Goal: Task Accomplishment & Management: Use online tool/utility

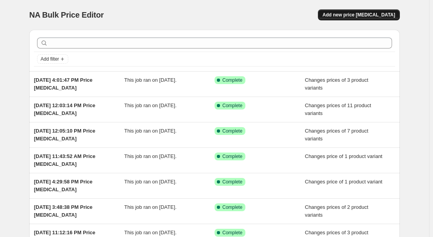
click at [356, 14] on span "Add new price change job" at bounding box center [359, 15] width 73 height 6
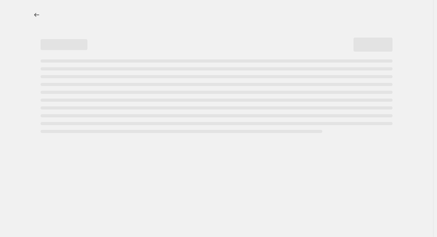
select select "percentage"
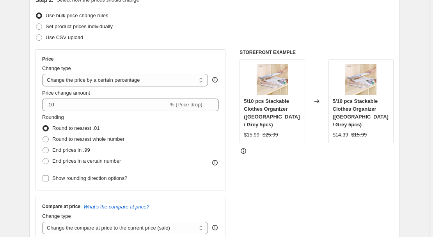
scroll to position [35, 0]
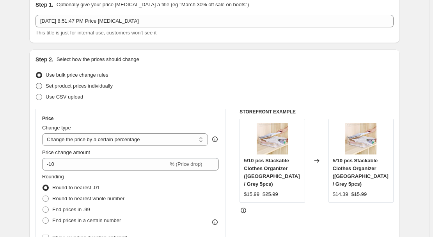
click at [80, 85] on span "Set product prices individually" at bounding box center [79, 86] width 67 height 6
click at [36, 83] on input "Set product prices individually" at bounding box center [36, 83] width 0 height 0
radio input "true"
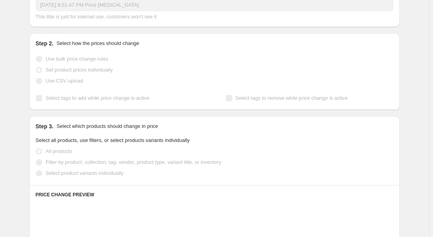
scroll to position [142, 0]
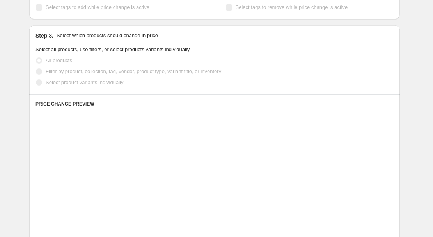
click at [69, 83] on span "Select product variants individually" at bounding box center [85, 82] width 78 height 6
click at [36, 80] on input "Select product variants individually" at bounding box center [36, 79] width 0 height 0
radio input "true"
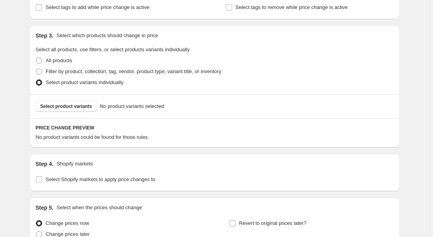
click at [72, 105] on span "Select product variants" at bounding box center [66, 106] width 52 height 6
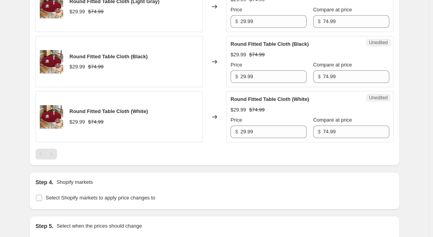
scroll to position [836, 0]
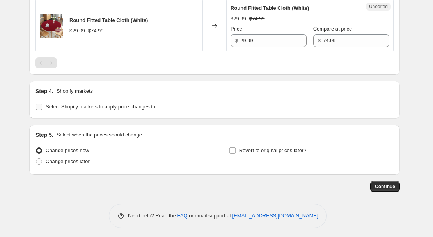
click at [63, 105] on span "Select Shopify markets to apply price changes to" at bounding box center [101, 106] width 110 height 6
click at [42, 105] on input "Select Shopify markets to apply price changes to" at bounding box center [39, 106] width 6 height 6
checkbox input "true"
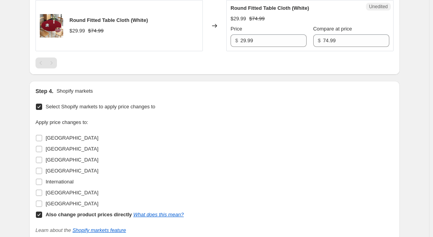
click at [54, 135] on span "Australia" at bounding box center [72, 138] width 53 height 6
click at [42, 135] on input "Australia" at bounding box center [39, 138] width 6 height 6
checkbox input "true"
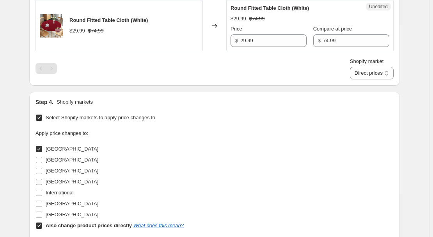
click at [53, 167] on span "France" at bounding box center [72, 170] width 53 height 6
click at [42, 167] on input "France" at bounding box center [39, 170] width 6 height 6
checkbox input "true"
click at [55, 181] on span "Germany" at bounding box center [72, 181] width 53 height 6
click at [42, 181] on input "Germany" at bounding box center [39, 181] width 6 height 6
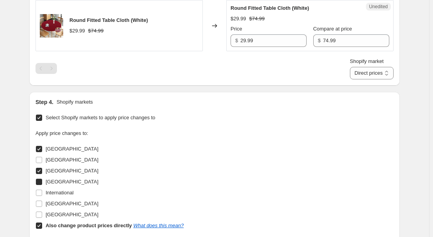
checkbox input "true"
click at [58, 201] on span "United Kingdom" at bounding box center [72, 203] width 53 height 6
click at [42, 201] on input "United Kingdom" at bounding box center [39, 203] width 6 height 6
checkbox input "true"
click at [58, 222] on b "Also change product prices directly" at bounding box center [89, 225] width 86 height 6
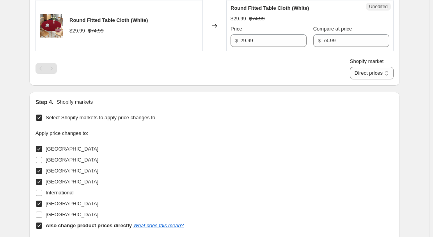
click at [254, 173] on div "Apply price changes to: Australia Canada France Germany International United Ki…" at bounding box center [215, 179] width 358 height 101
click at [89, 222] on b "Also change product prices directly" at bounding box center [89, 225] width 86 height 6
click at [42, 222] on input "Also change product prices directly What does this mean?" at bounding box center [39, 225] width 6 height 6
checkbox input "false"
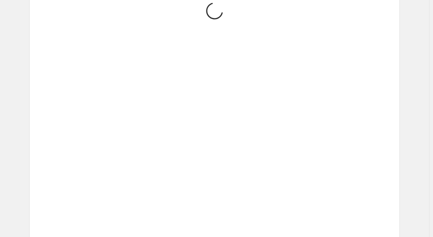
click at [280, 173] on span "Placeholder" at bounding box center [270, 173] width 29 height 6
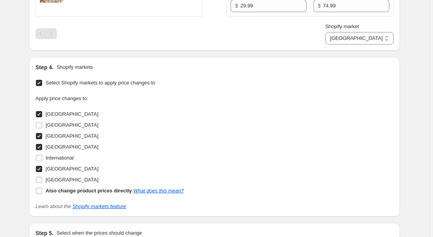
scroll to position [791, 0]
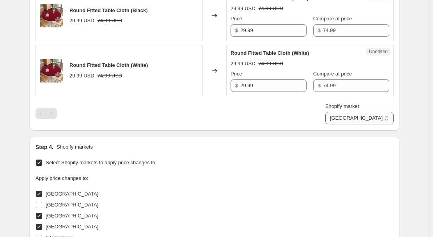
click at [376, 115] on select "Australia France Germany United Kingdom" at bounding box center [360, 118] width 68 height 12
click at [362, 124] on select "Australia France Germany United Kingdom" at bounding box center [360, 118] width 68 height 12
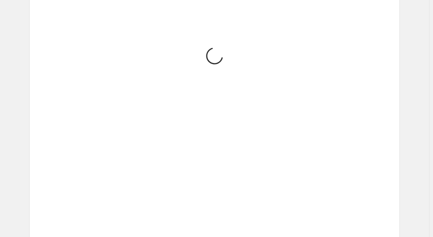
click at [422, 127] on div "Create new price change job. This page is ready Create new price change job Dra…" at bounding box center [214, 60] width 429 height 1703
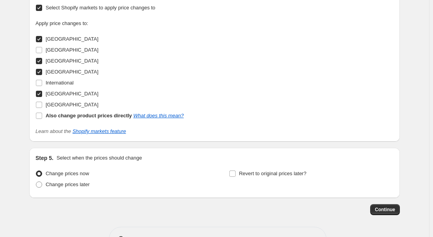
scroll to position [827, 0]
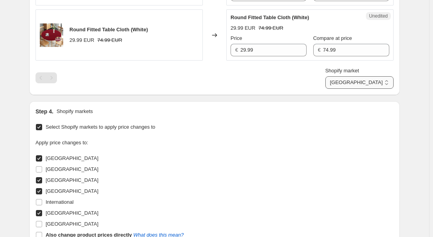
drag, startPoint x: 376, startPoint y: 78, endPoint x: 377, endPoint y: 85, distance: 6.7
click at [376, 78] on select "Australia France Germany United Kingdom" at bounding box center [360, 82] width 68 height 12
click at [360, 89] on select "Australia France Germany United Kingdom" at bounding box center [360, 82] width 68 height 12
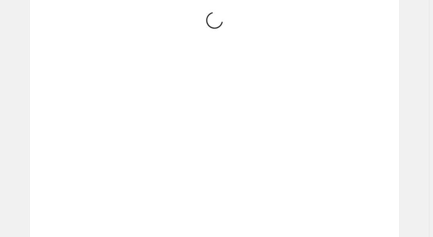
click at [310, 114] on div "Loading... Placeholder 59.05 EUR 65.61 EUR Changed to Unedited Placeholder 53.1…" at bounding box center [215, 7] width 358 height 1095
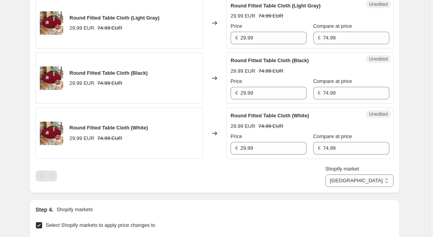
scroll to position [781, 0]
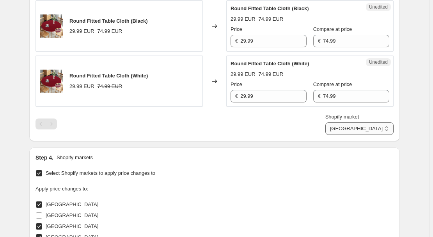
drag, startPoint x: 378, startPoint y: 123, endPoint x: 377, endPoint y: 130, distance: 7.5
click at [378, 123] on select "Australia France Germany United Kingdom" at bounding box center [360, 128] width 68 height 12
select select "7501644017"
click at [343, 135] on select "Australia France Germany United Kingdom" at bounding box center [360, 128] width 68 height 12
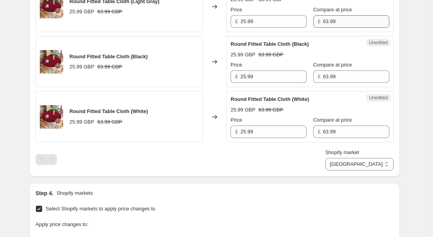
scroll to position [816, 0]
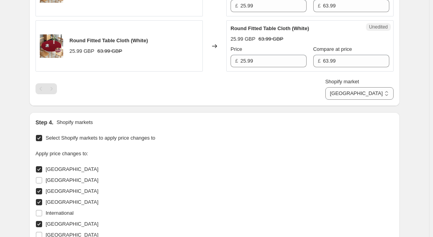
drag, startPoint x: 334, startPoint y: 128, endPoint x: 326, endPoint y: 122, distance: 10.2
click at [334, 128] on div "Step 4. Shopify markets Select Shopify markets to apply price changes to Apply …" at bounding box center [215, 191] width 358 height 147
